Goal: Task Accomplishment & Management: Complete application form

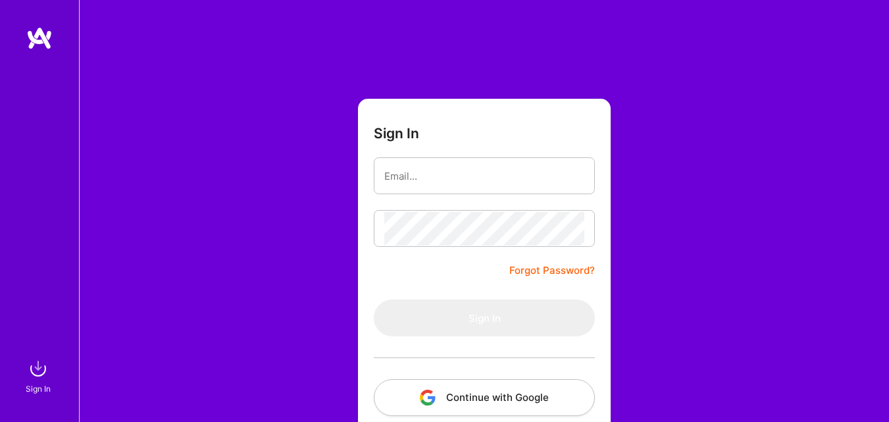
type input "[EMAIL_ADDRESS][DOMAIN_NAME]"
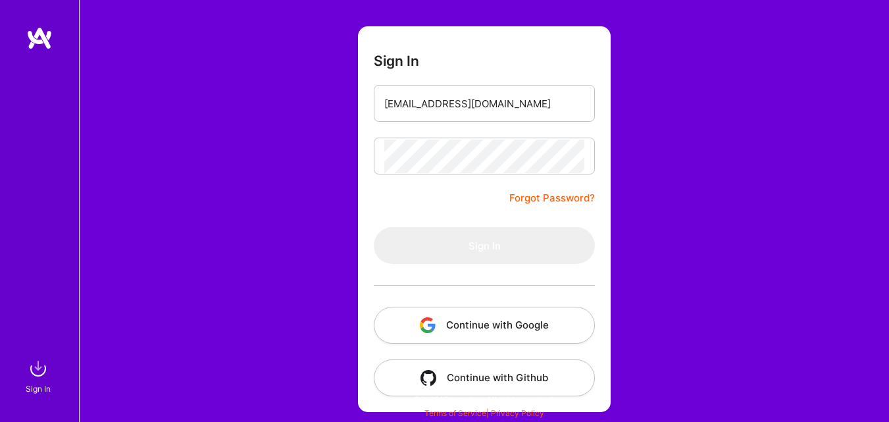
scroll to position [72, 0]
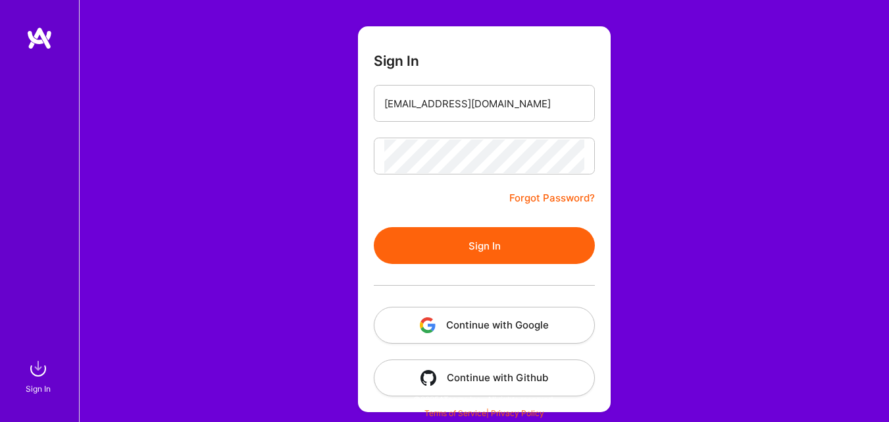
click at [503, 251] on button "Sign In" at bounding box center [484, 245] width 221 height 37
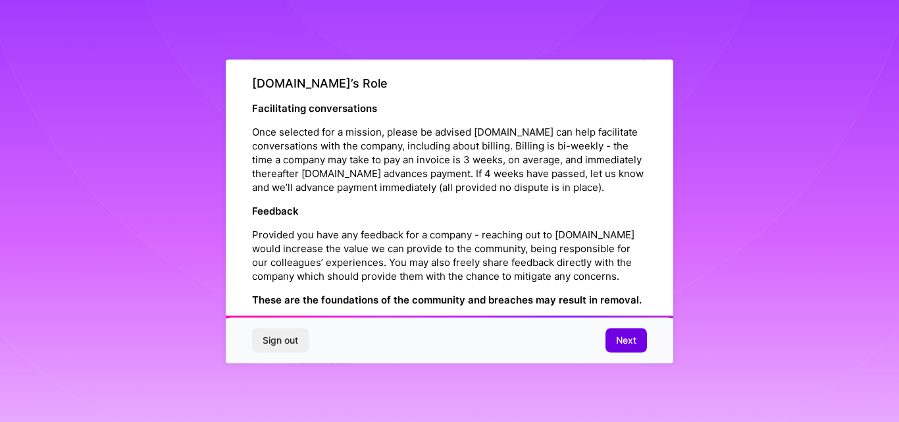
scroll to position [1563, 0]
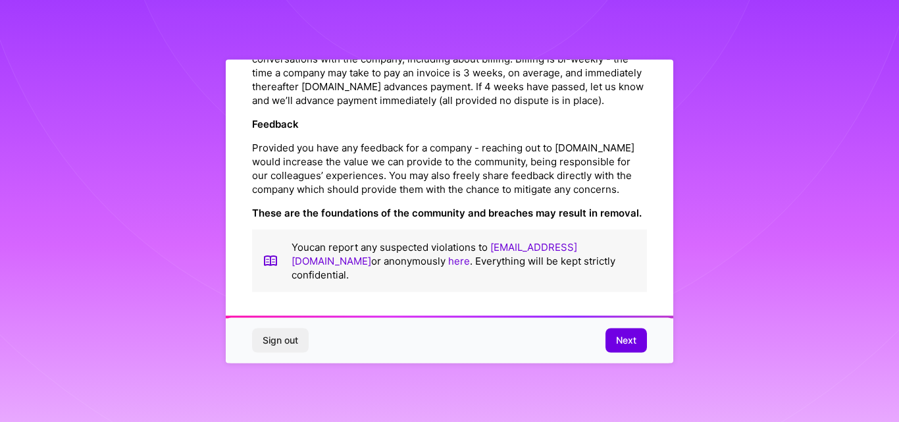
click at [626, 337] on span "Next" at bounding box center [626, 340] width 20 height 13
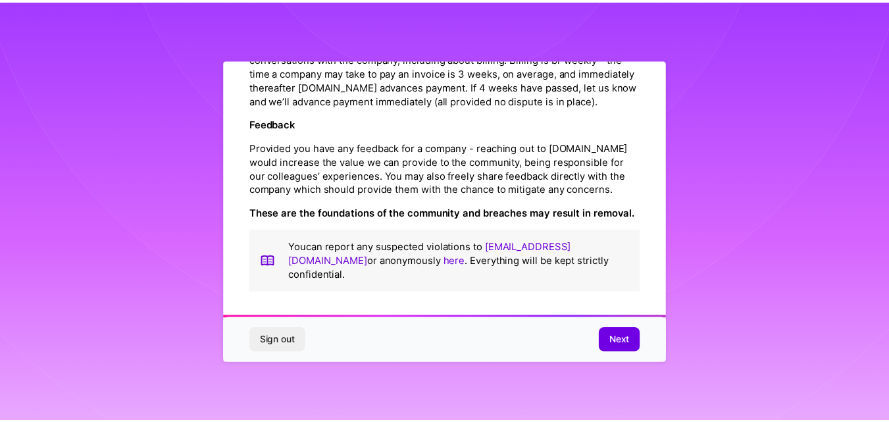
scroll to position [52, 0]
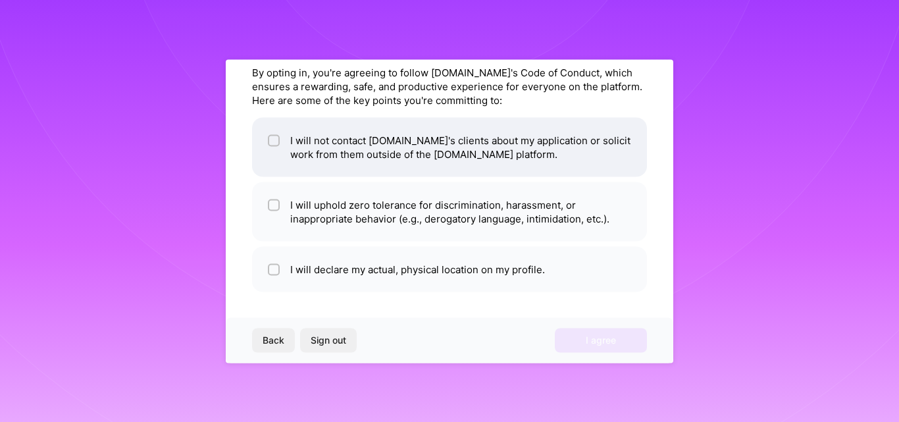
click at [272, 143] on input "checkbox" at bounding box center [275, 140] width 9 height 9
checkbox input "true"
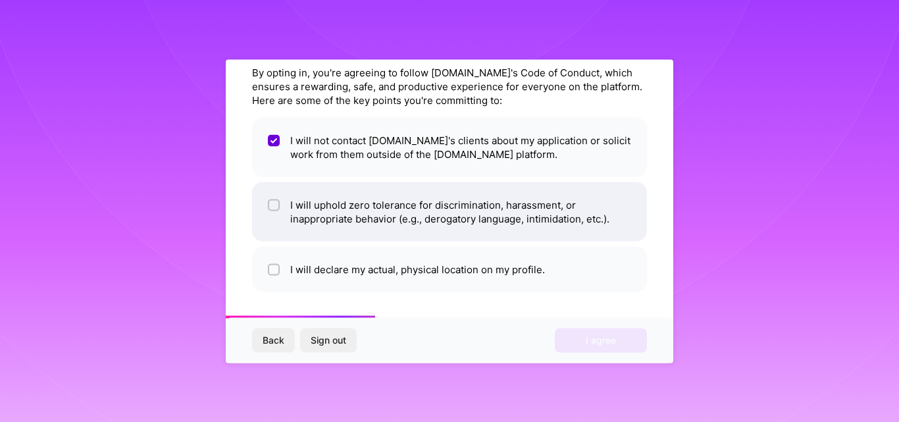
click at [276, 206] on input "checkbox" at bounding box center [275, 205] width 9 height 9
checkbox input "true"
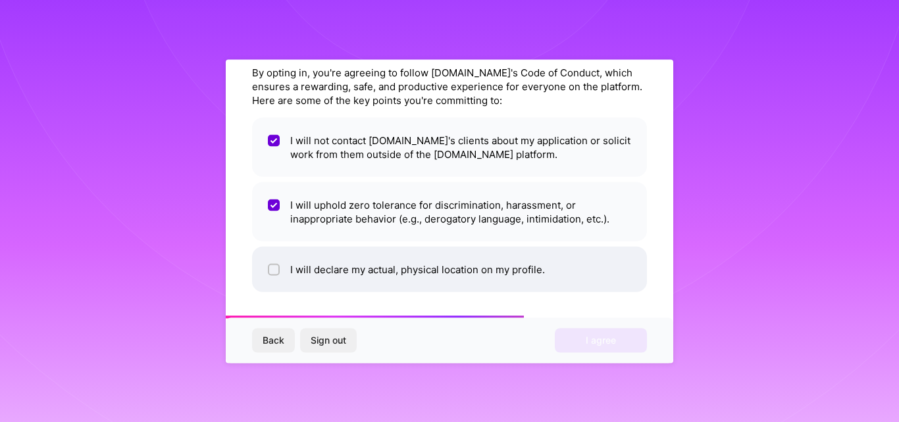
click at [276, 272] on input "checkbox" at bounding box center [275, 269] width 9 height 9
checkbox input "true"
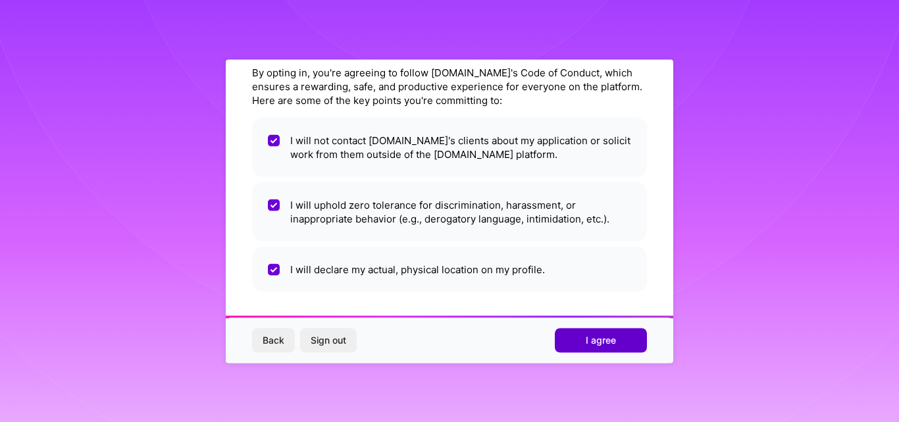
click at [577, 343] on button "I agree" at bounding box center [601, 340] width 92 height 24
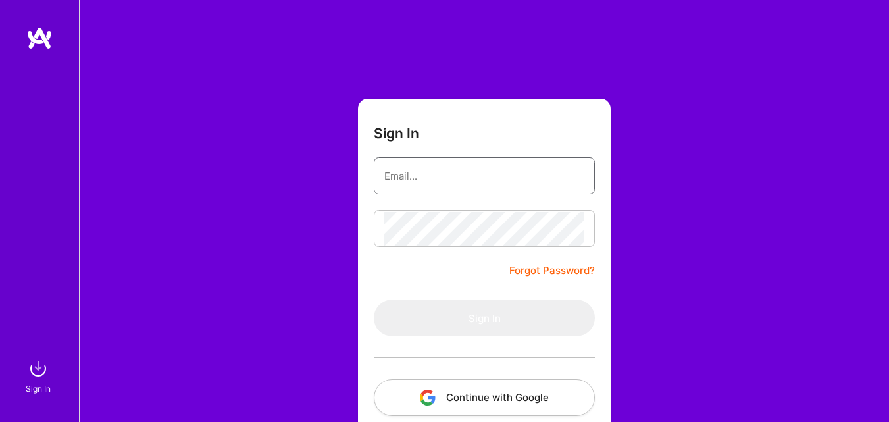
click at [466, 174] on input "email" at bounding box center [484, 176] width 200 height 34
type input "[EMAIL_ADDRESS][DOMAIN_NAME]"
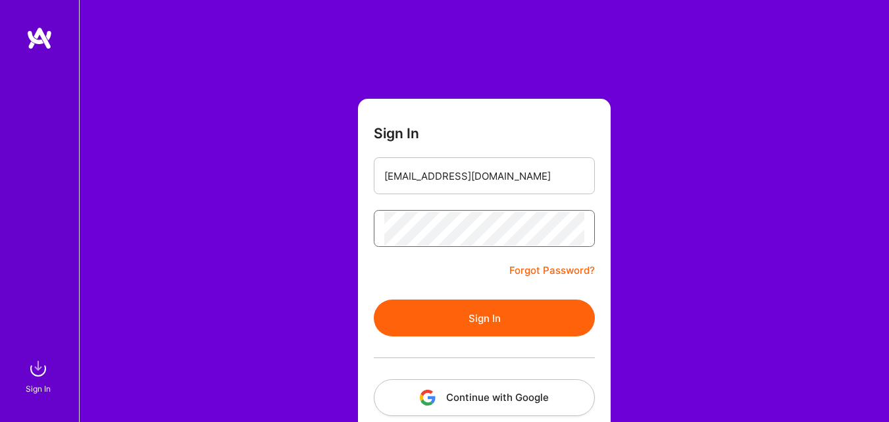
click at [374, 299] on button "Sign In" at bounding box center [484, 317] width 221 height 37
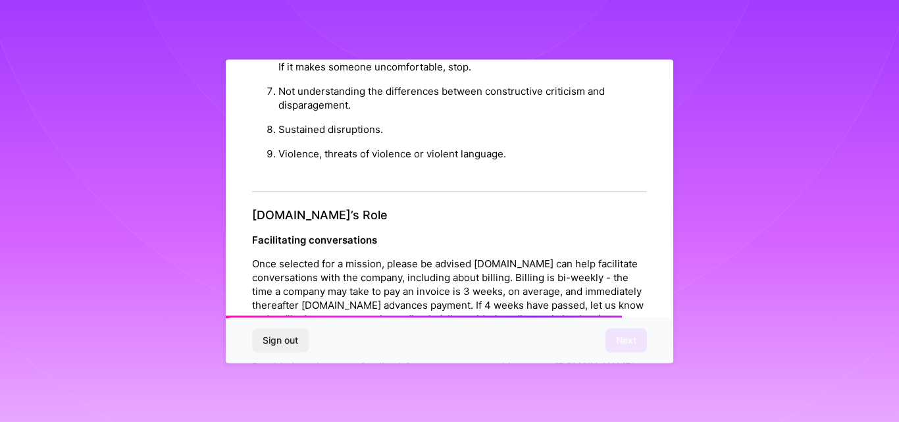
scroll to position [1563, 0]
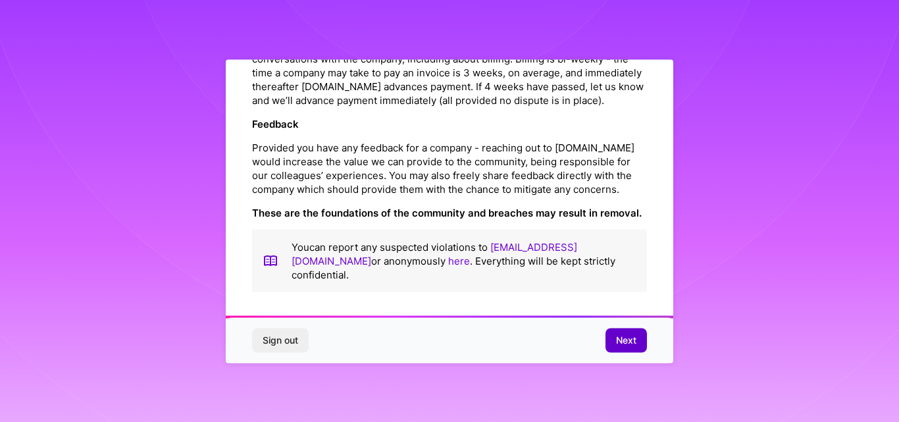
click at [625, 340] on span "Next" at bounding box center [626, 340] width 20 height 13
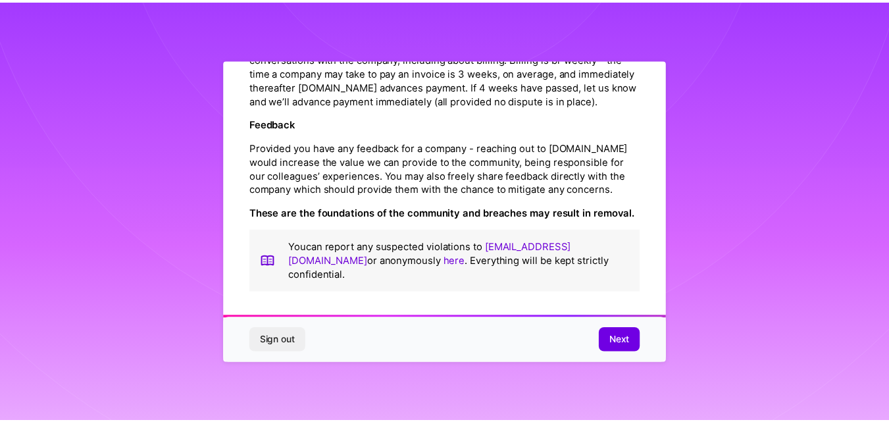
scroll to position [52, 0]
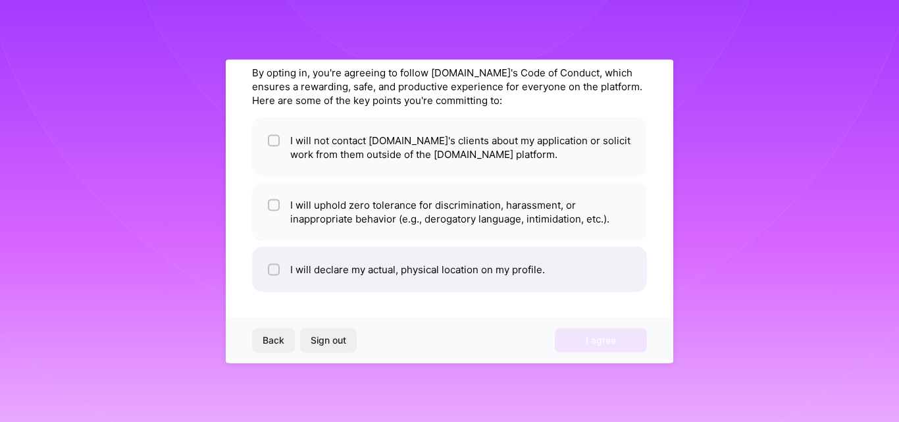
click at [269, 273] on div at bounding box center [274, 269] width 12 height 12
checkbox input "true"
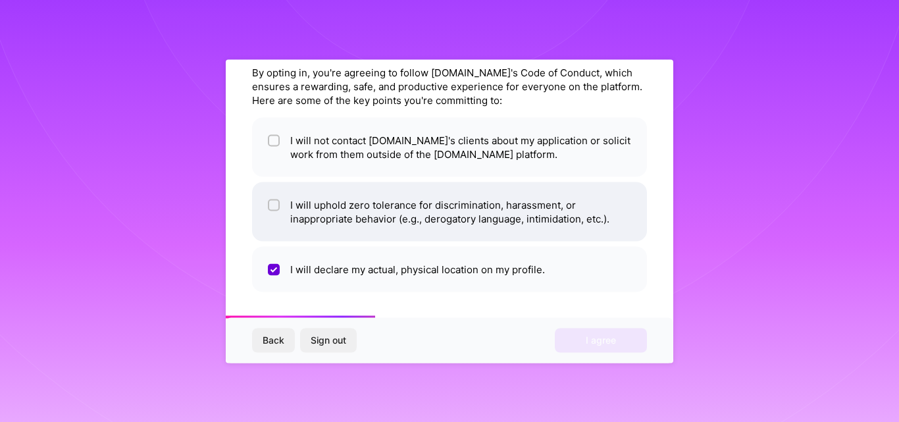
click at [278, 207] on div at bounding box center [274, 205] width 12 height 12
checkbox input "true"
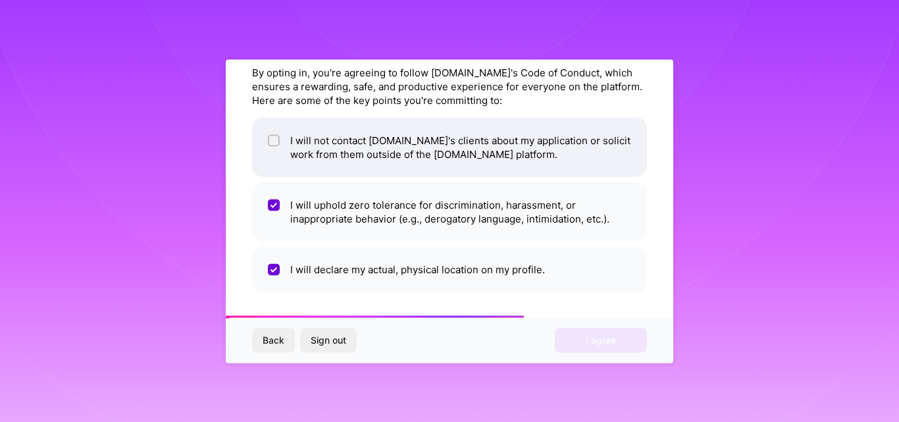
click at [288, 143] on li "I will not contact [DOMAIN_NAME]'s clients about my application or solicit work…" at bounding box center [449, 146] width 395 height 59
checkbox input "true"
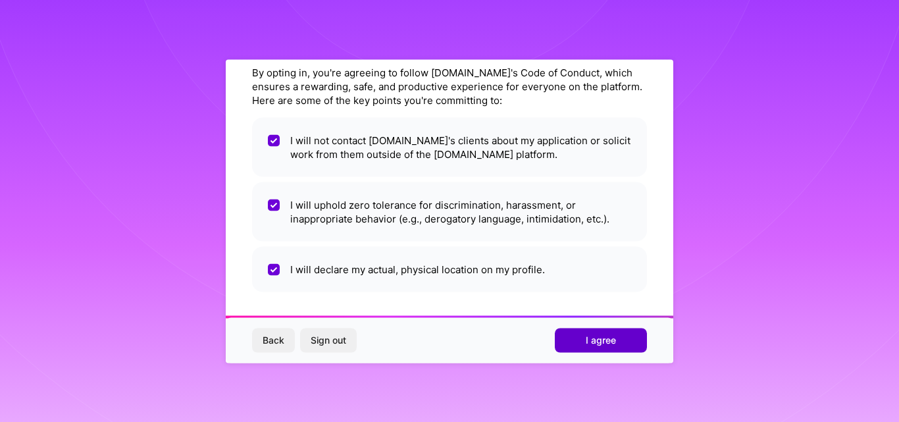
click at [595, 343] on span "I agree" at bounding box center [601, 340] width 30 height 13
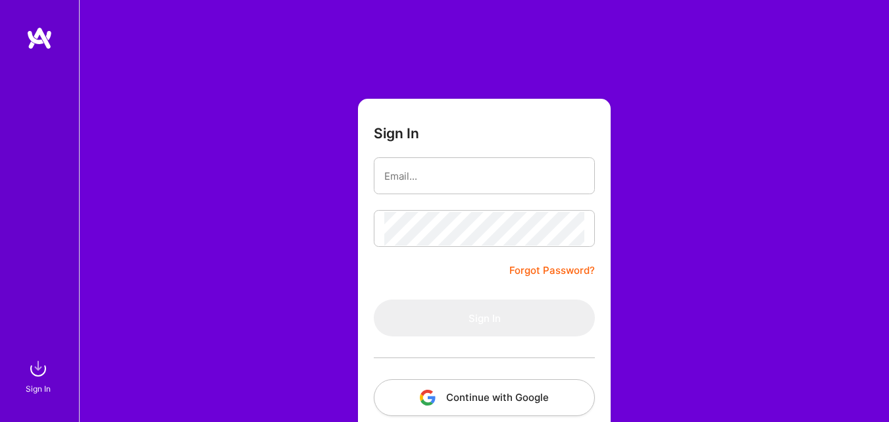
scroll to position [72, 0]
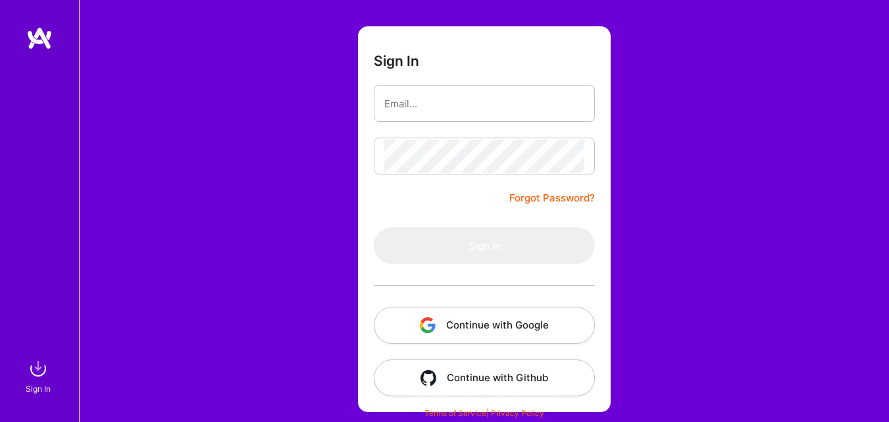
click at [504, 325] on button "Continue with Google" at bounding box center [484, 325] width 221 height 37
